Goal: Task Accomplishment & Management: Manage account settings

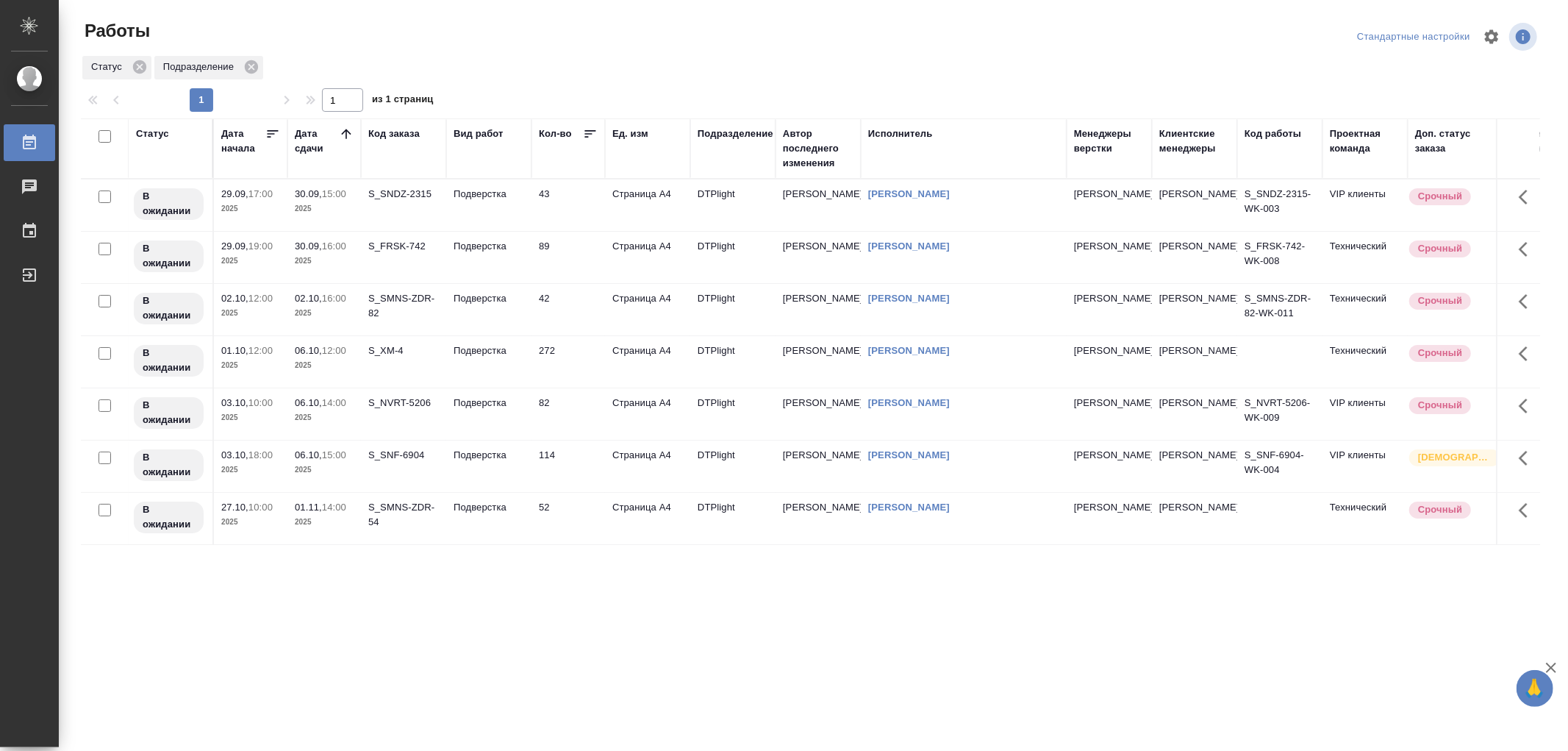
click at [607, 579] on div "Статус Дата начала Дата сдачи Код заказа Вид работ Кол-во Ед. изм Подразделение…" at bounding box center [810, 382] width 1459 height 529
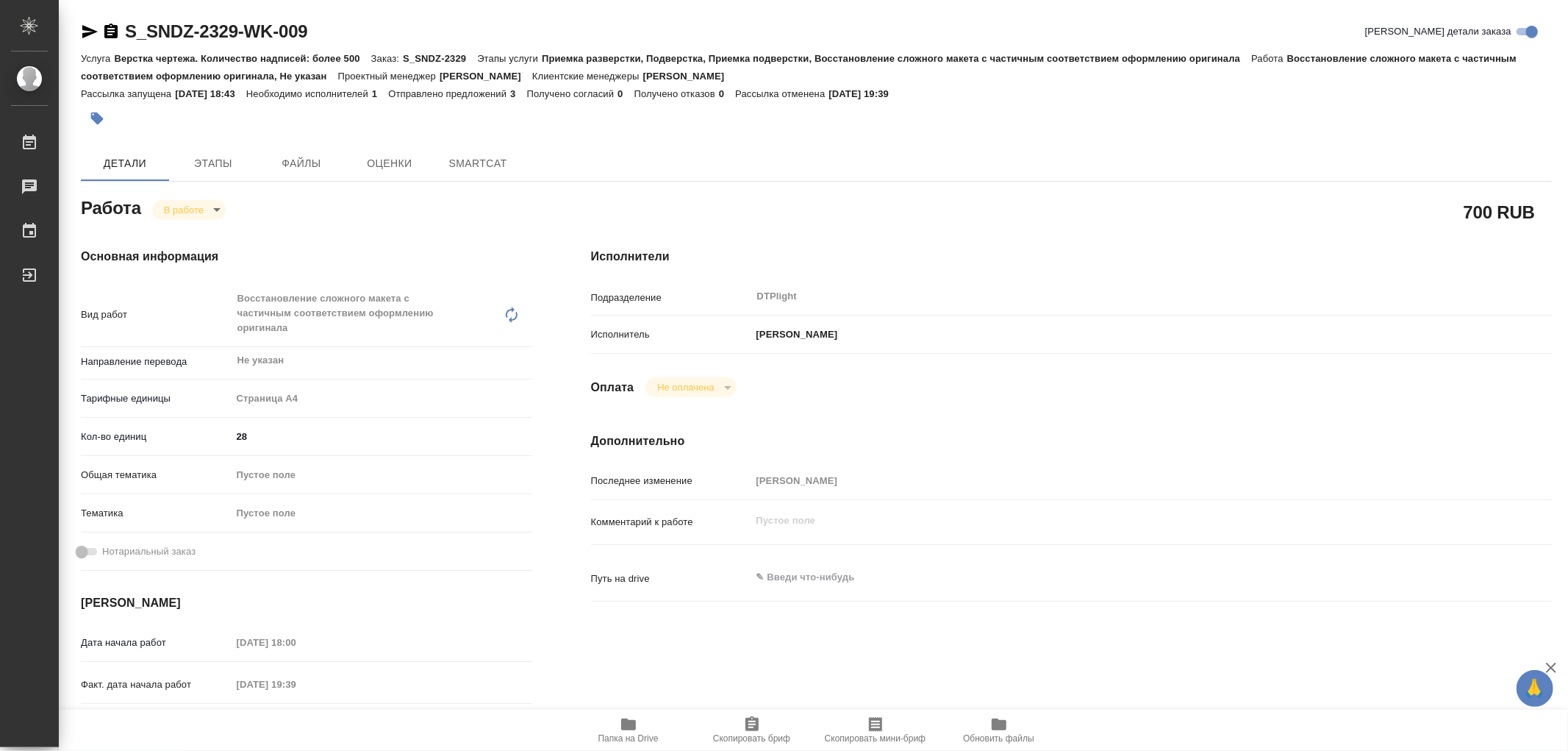
type textarea "x"
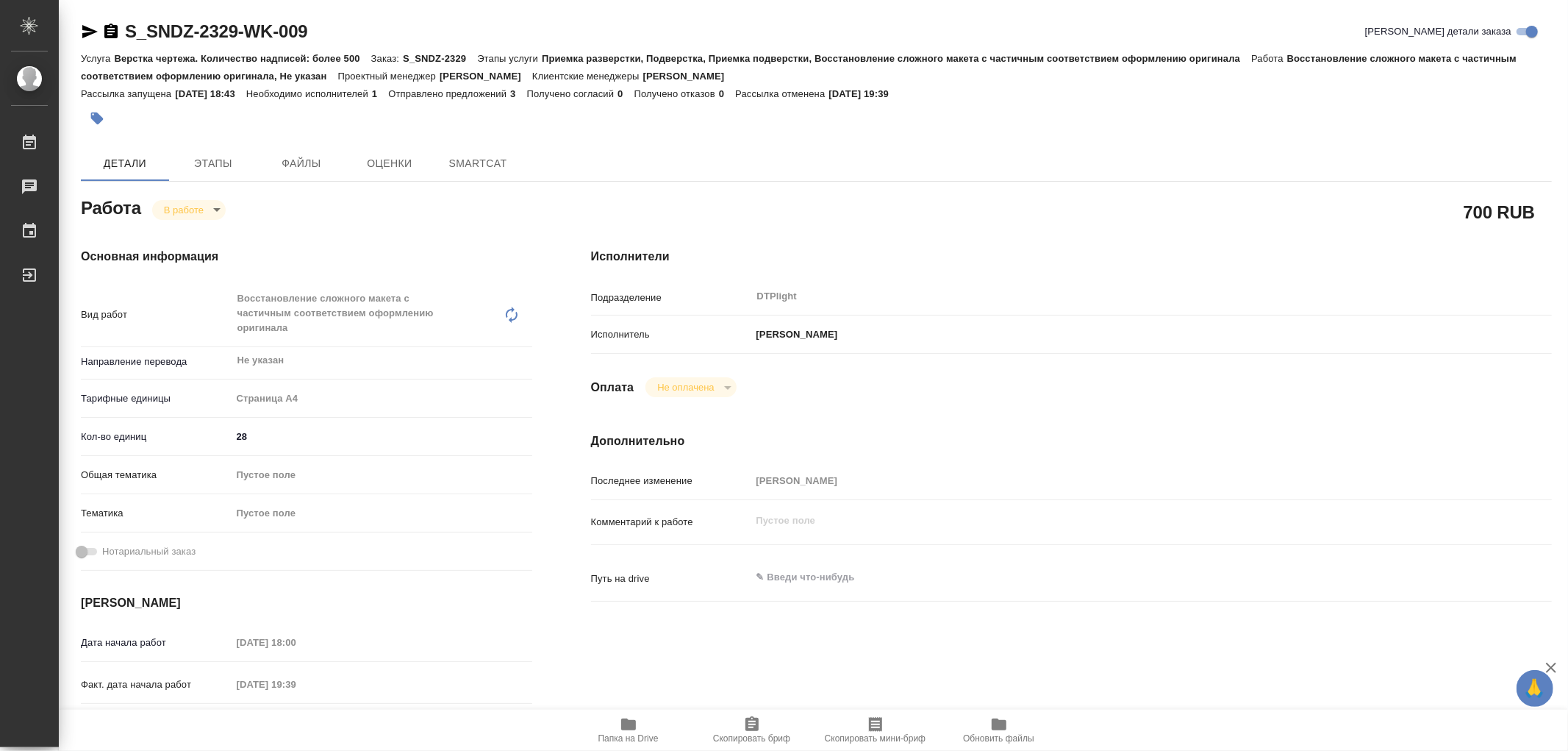
type textarea "x"
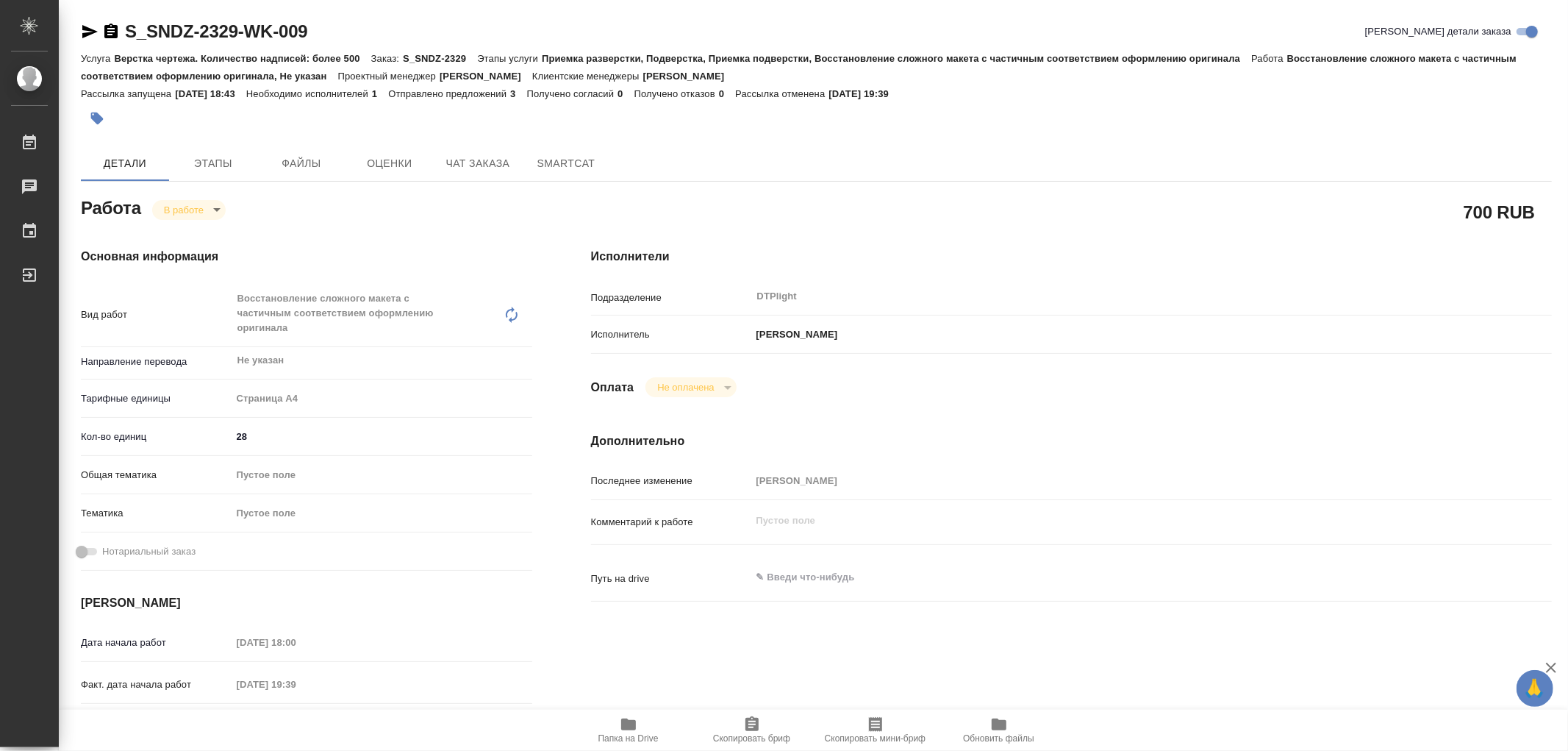
type textarea "x"
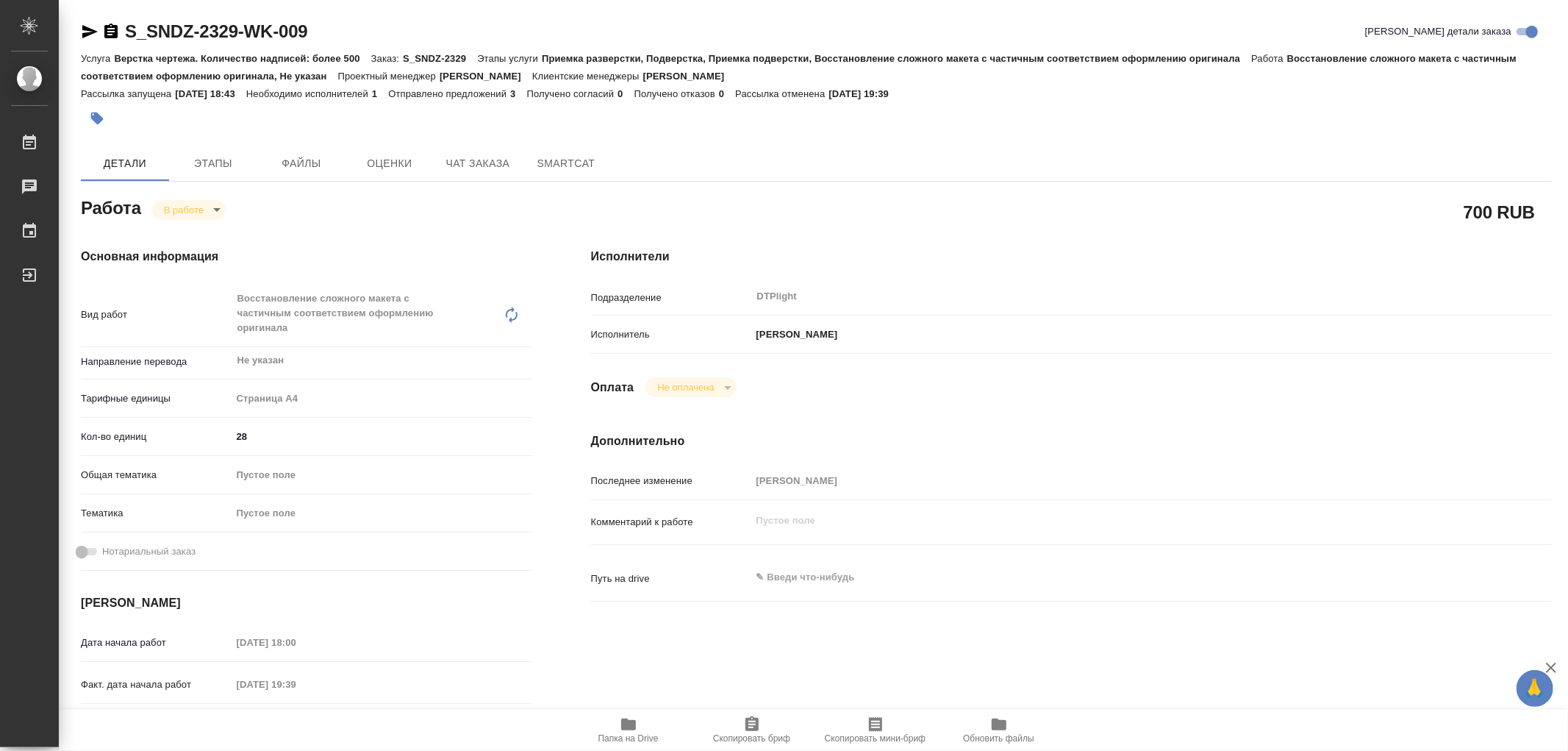
type textarea "x"
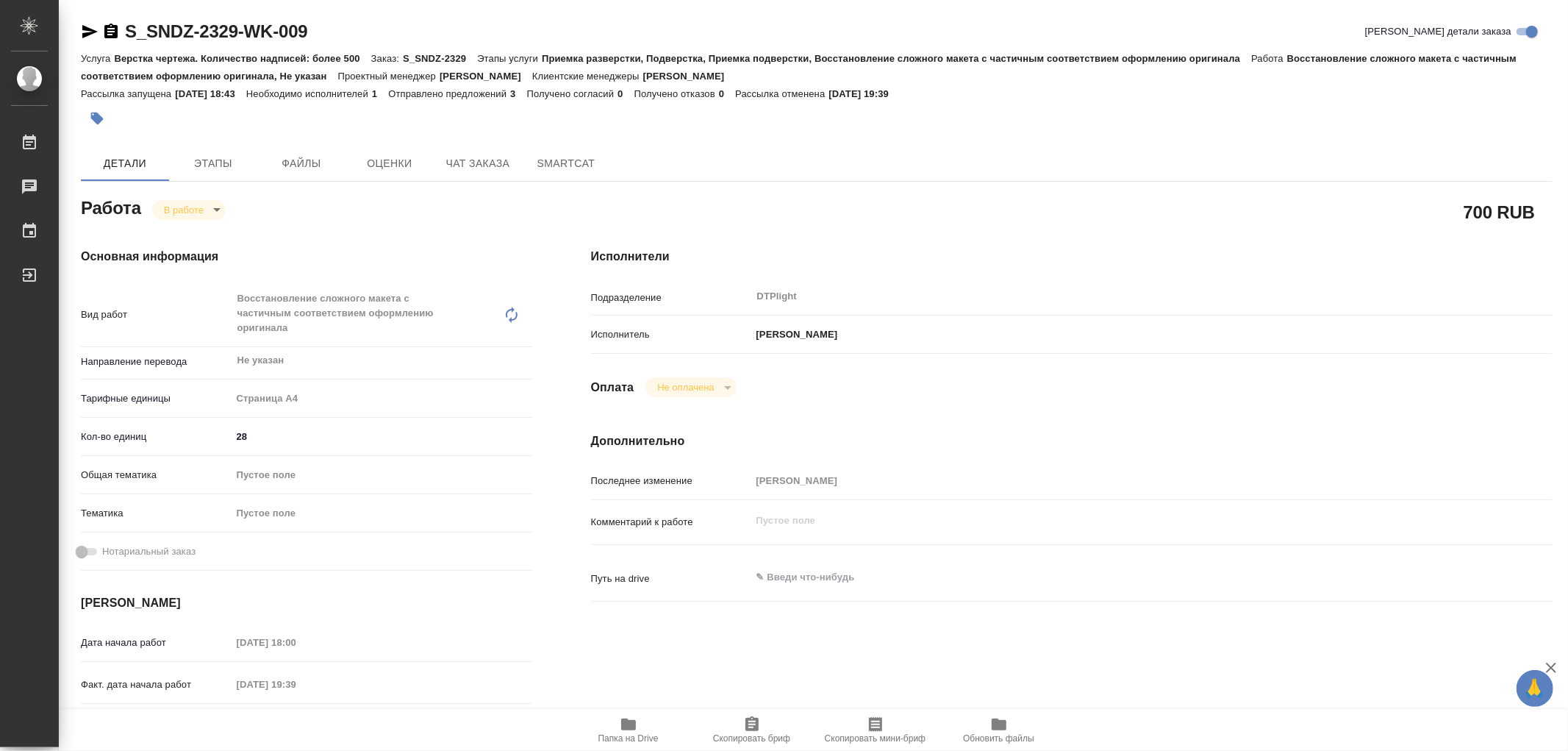
click at [638, 725] on span "Папка на Drive" at bounding box center [628, 729] width 106 height 28
type textarea "x"
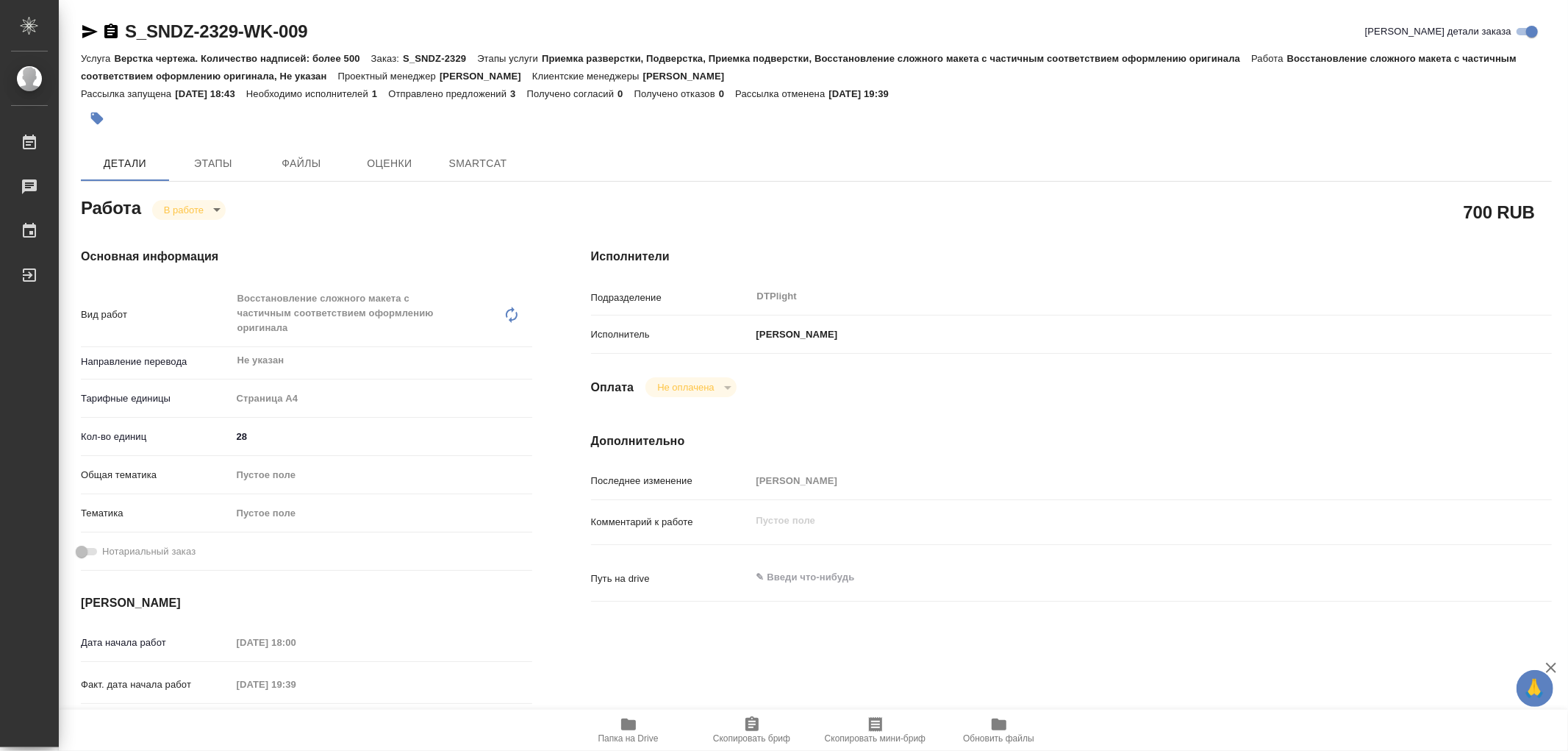
type textarea "x"
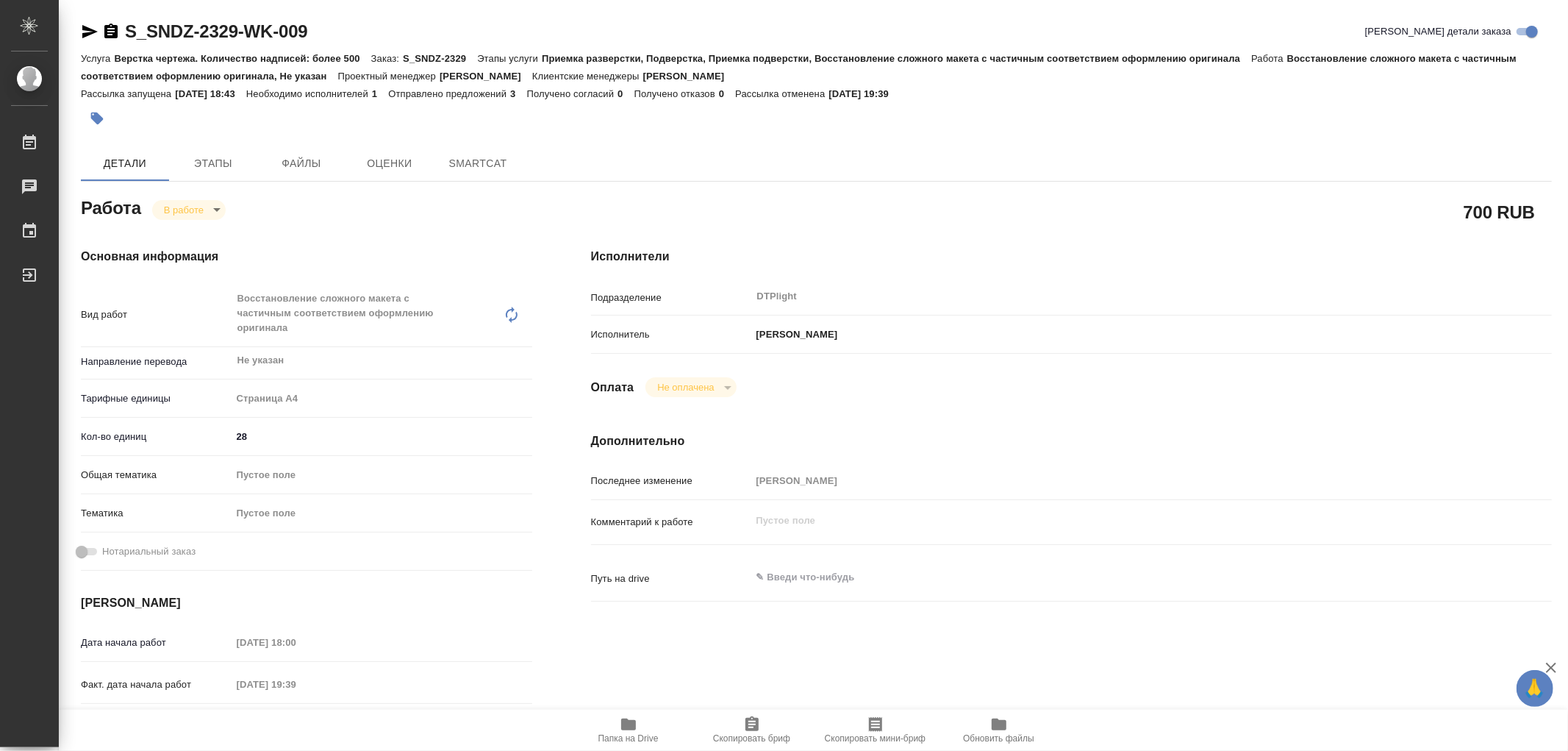
type textarea "x"
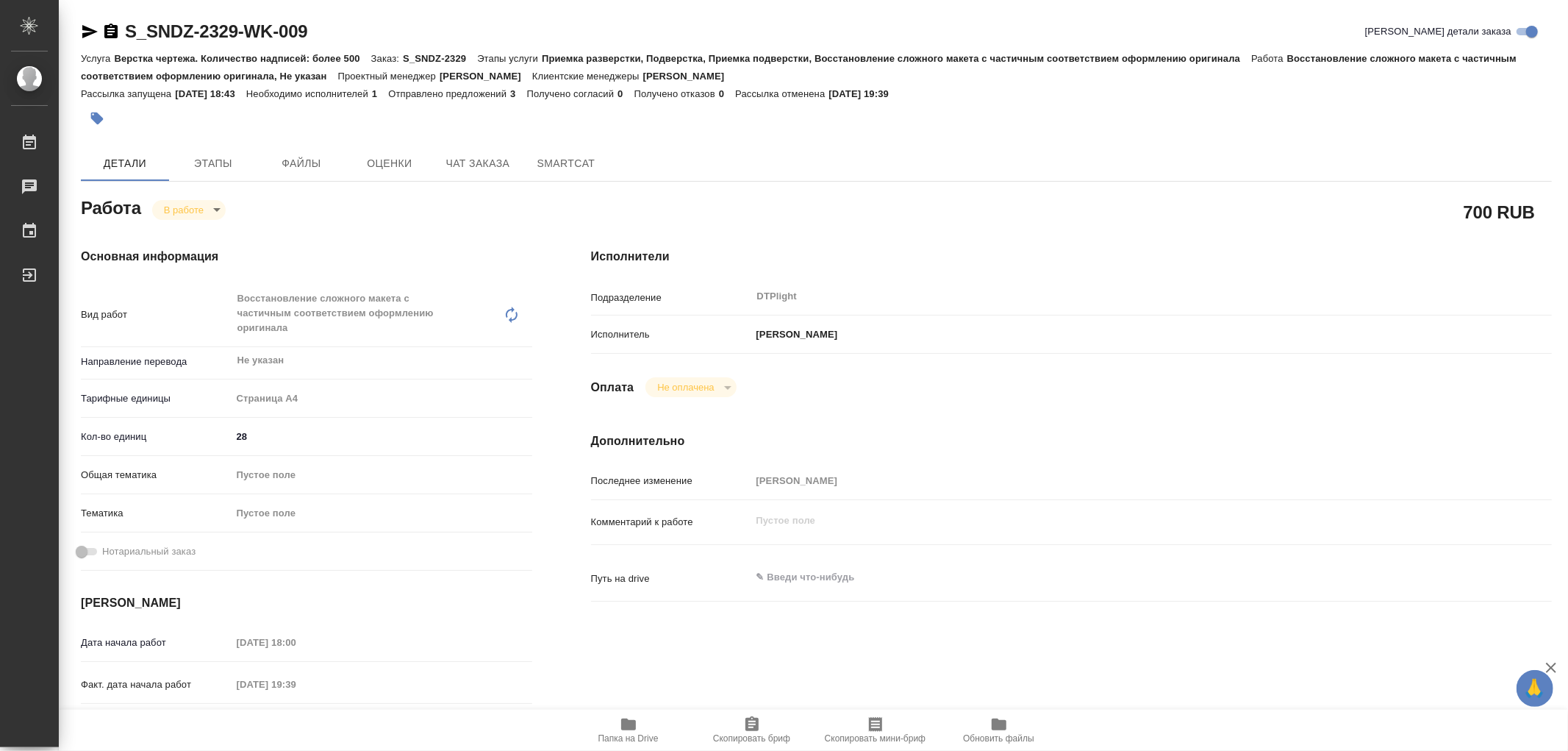
type textarea "x"
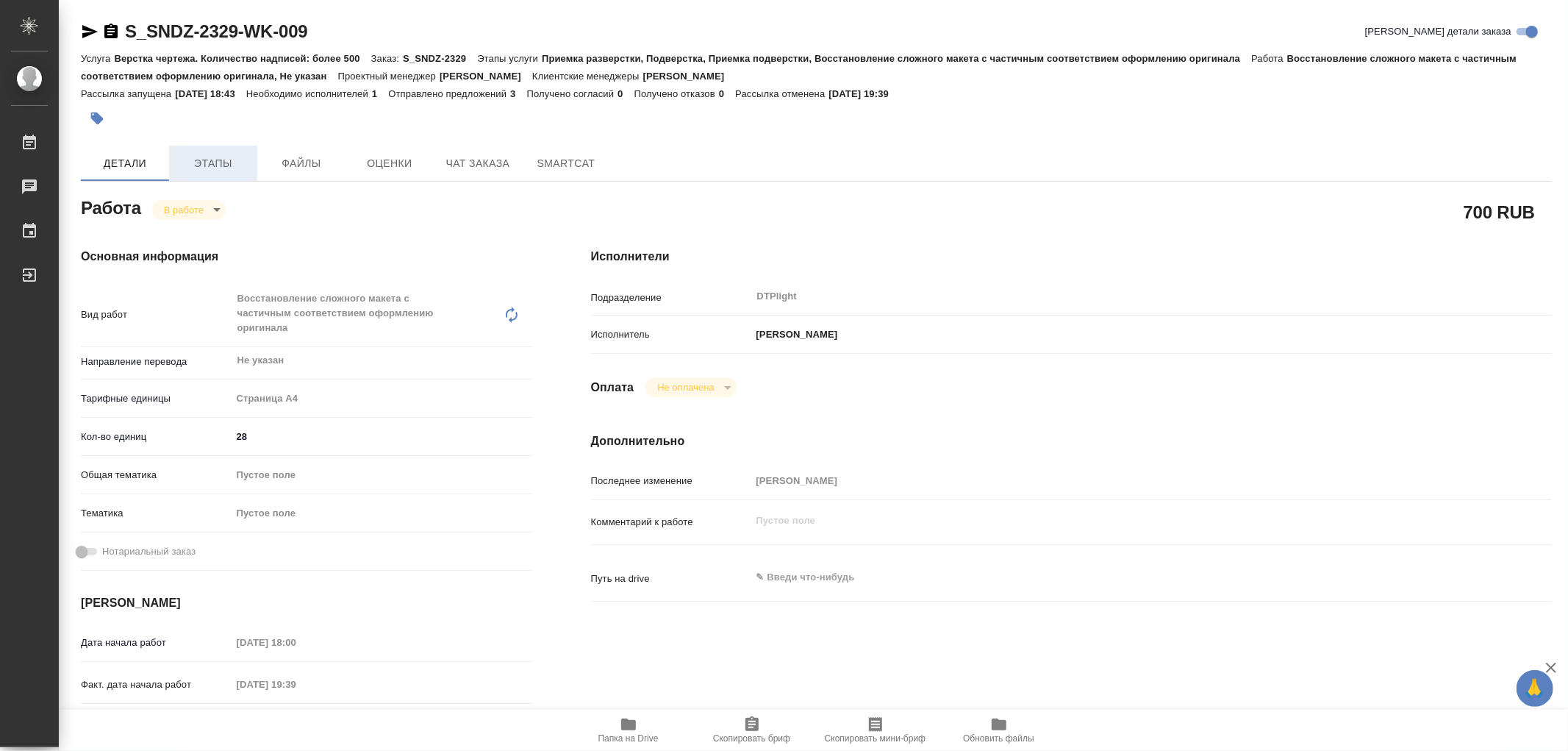
type textarea "x"
click at [203, 172] on button "Этапы" at bounding box center [213, 163] width 89 height 35
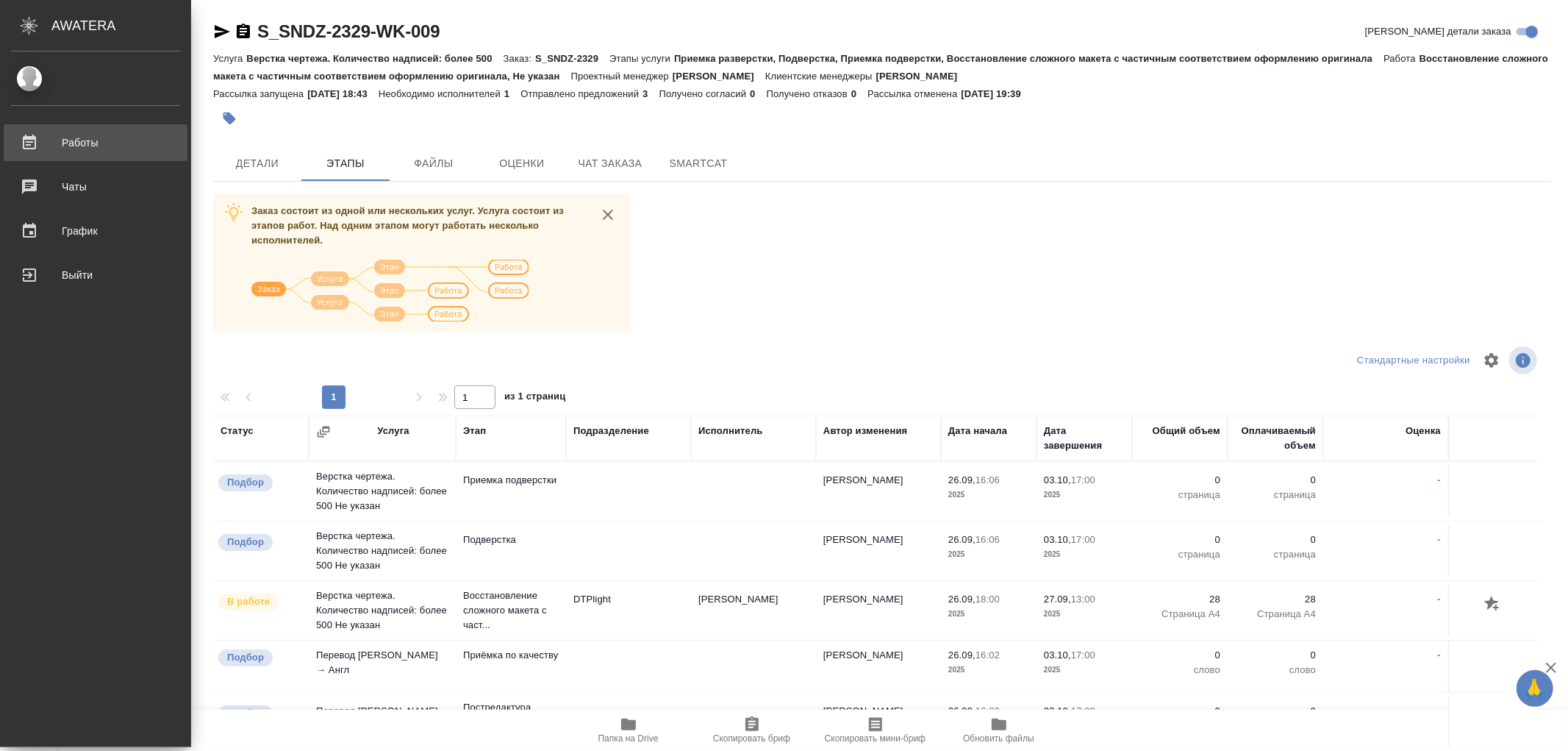
click at [125, 151] on div "Работы" at bounding box center [96, 143] width 169 height 22
